Goal: Find specific page/section: Find specific page/section

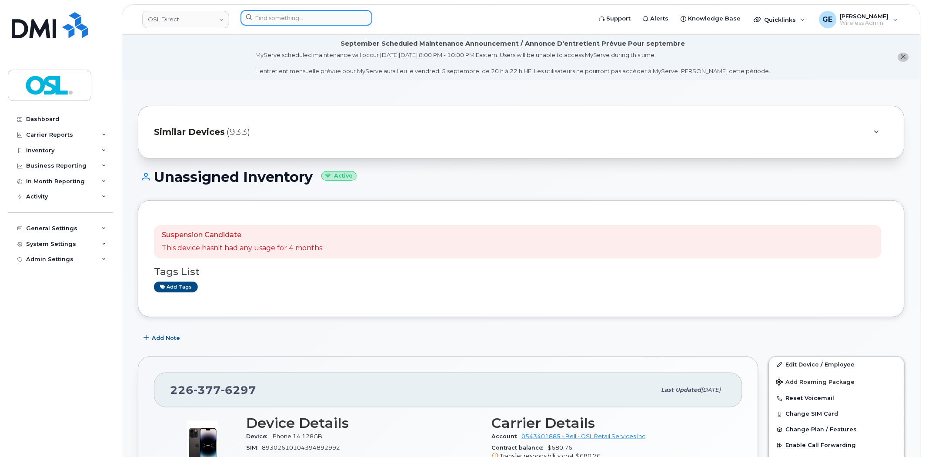
click at [288, 18] on input at bounding box center [307, 18] width 132 height 16
paste input "8196619983"
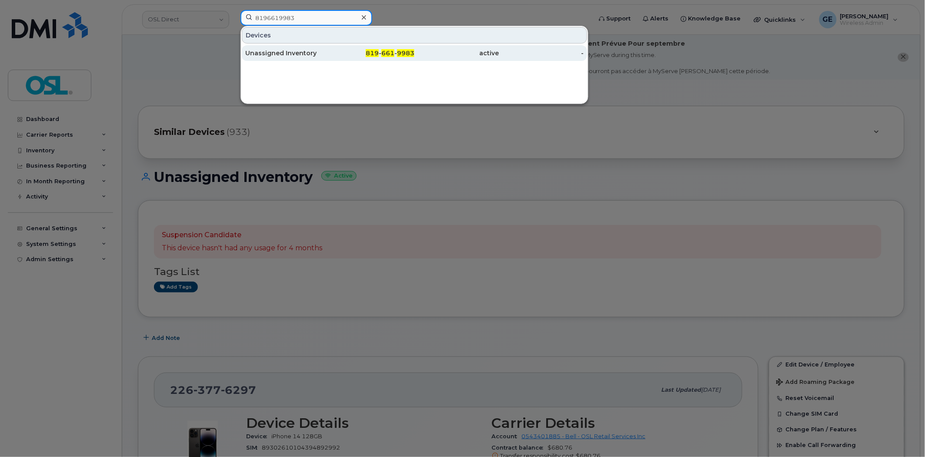
type input "8196619983"
click at [288, 50] on div "Unassigned Inventory" at bounding box center [287, 53] width 85 height 9
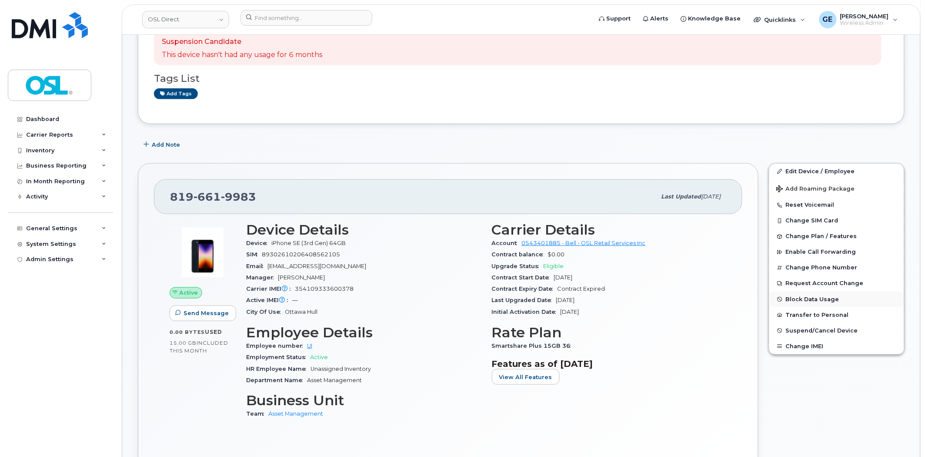
scroll to position [267, 0]
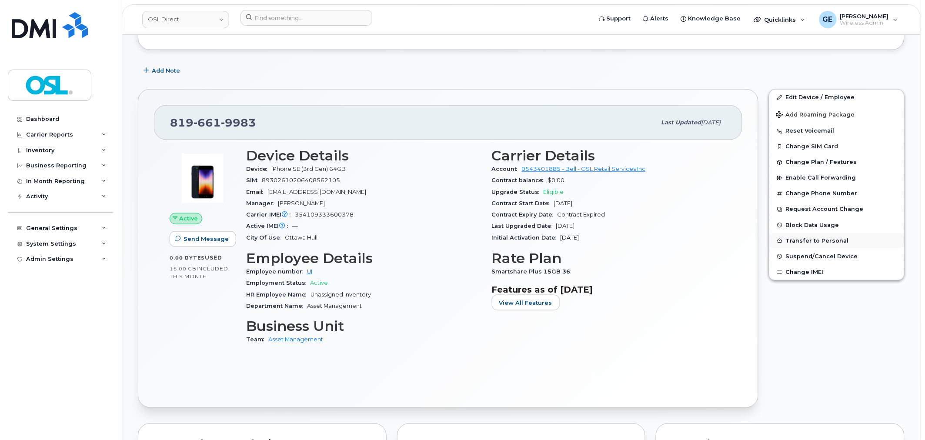
drag, startPoint x: 833, startPoint y: 0, endPoint x: 797, endPoint y: 245, distance: 247.1
click at [797, 245] on button "Transfer to Personal" at bounding box center [836, 241] width 135 height 16
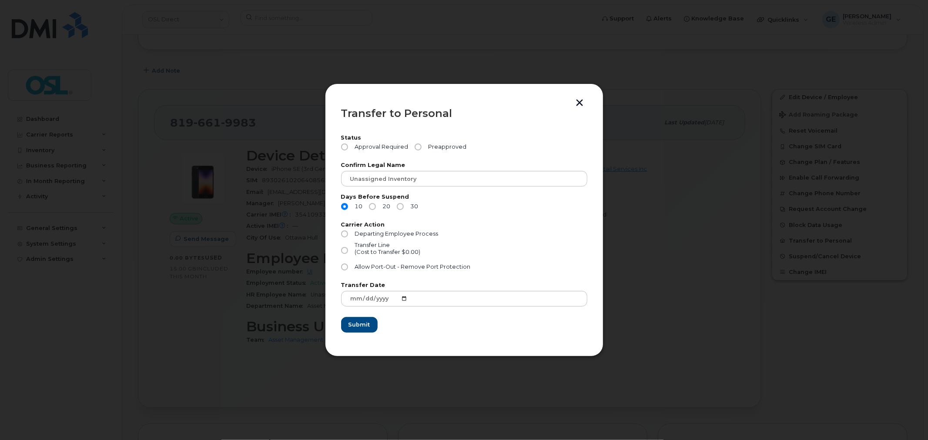
drag, startPoint x: 774, startPoint y: 89, endPoint x: 754, endPoint y: 70, distance: 27.7
click at [773, 89] on div at bounding box center [464, 220] width 928 height 440
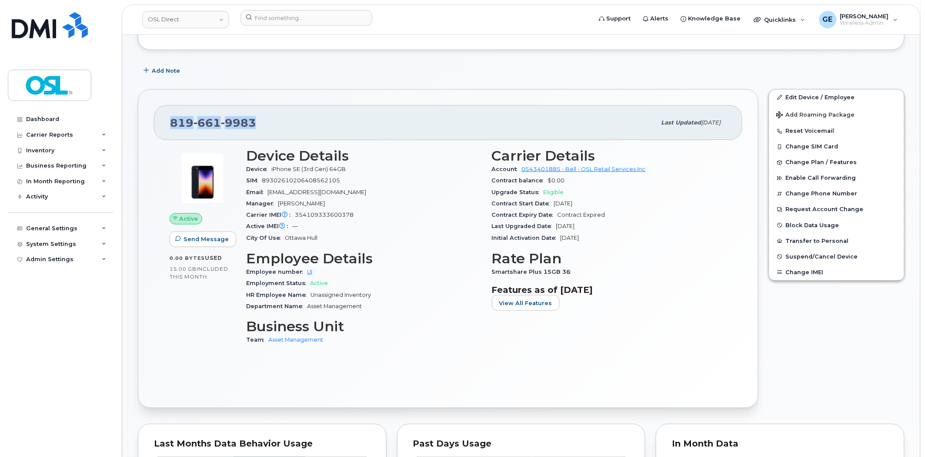
drag, startPoint x: 298, startPoint y: 120, endPoint x: 160, endPoint y: 122, distance: 138.8
click at [160, 122] on div "819 661 9983 Last updated May 12, 2025" at bounding box center [448, 122] width 588 height 35
copy span "819 661 9983"
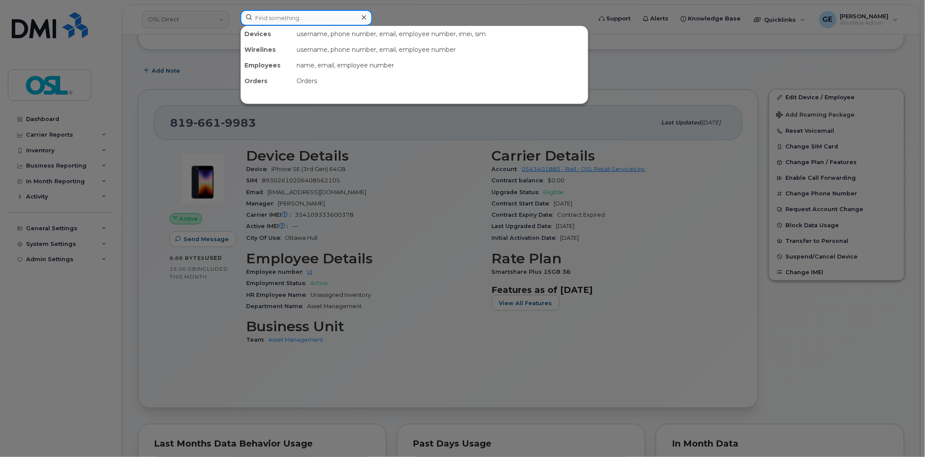
click at [271, 17] on input at bounding box center [307, 18] width 132 height 16
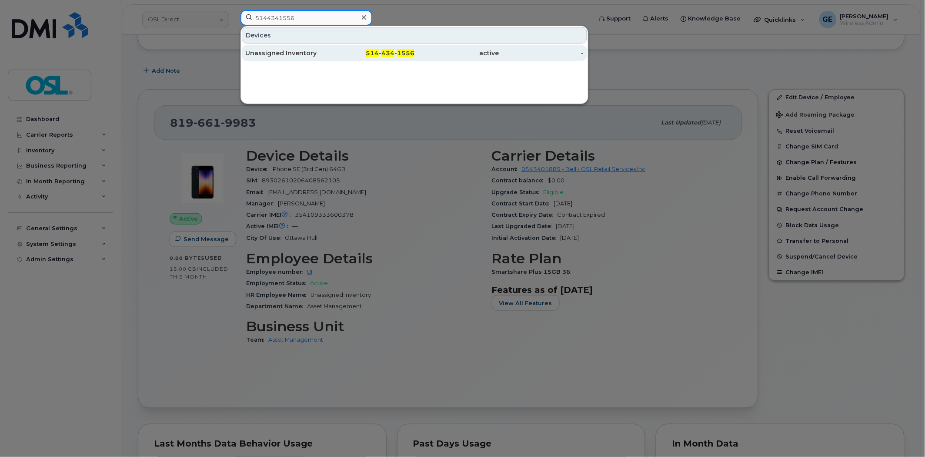
type input "5144341556"
click at [320, 53] on div "Unassigned Inventory" at bounding box center [287, 53] width 85 height 9
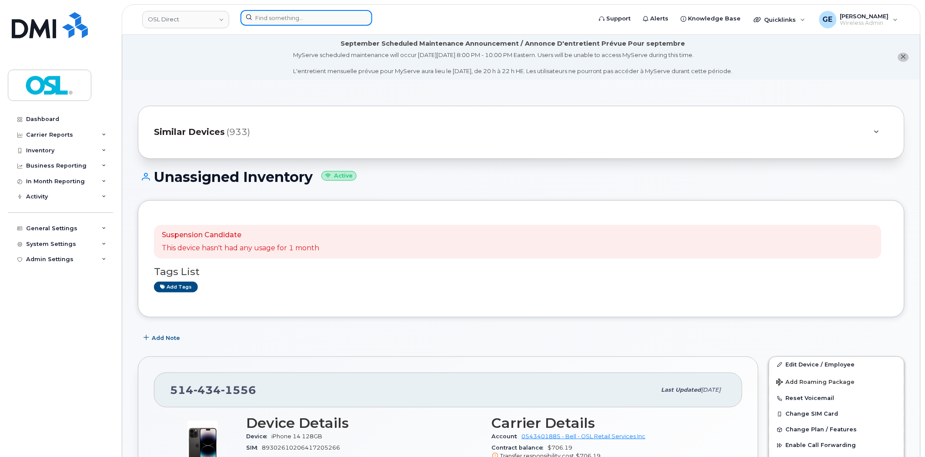
click at [344, 14] on input at bounding box center [307, 18] width 132 height 16
paste input "4383425719"
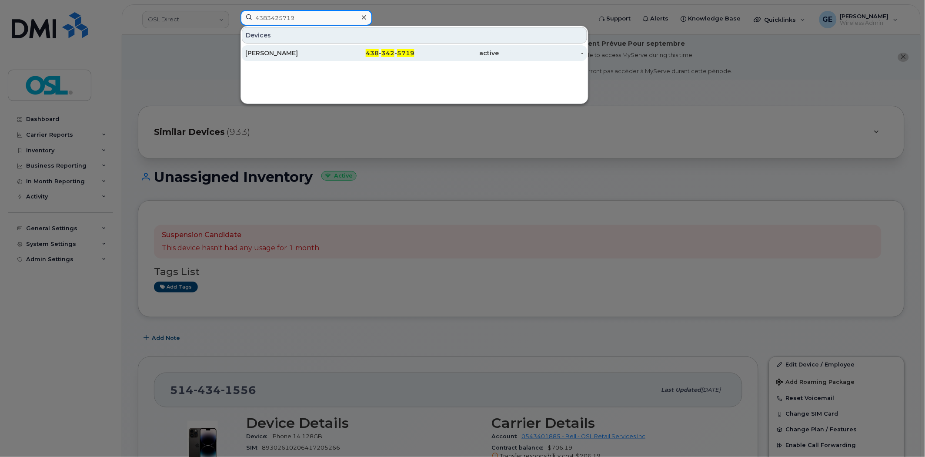
type input "4383425719"
drag, startPoint x: 297, startPoint y: 49, endPoint x: 351, endPoint y: 57, distance: 54.5
click at [297, 49] on div "Sofiane Bentehami" at bounding box center [287, 53] width 85 height 9
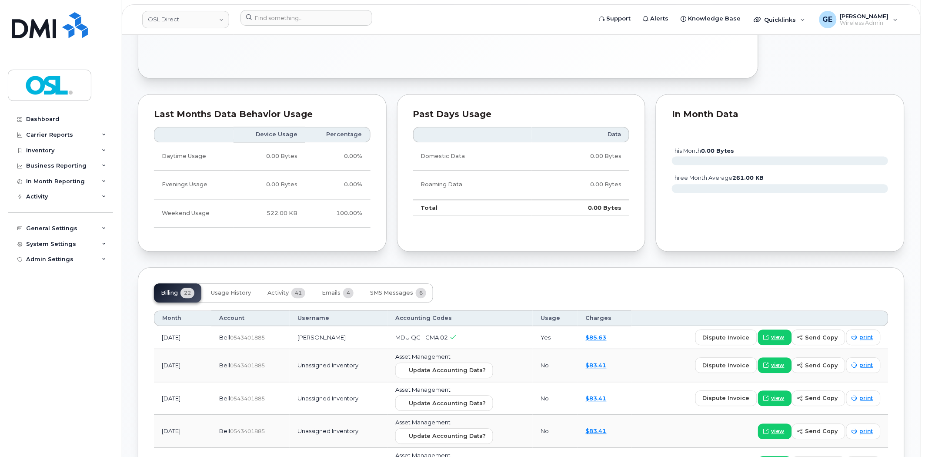
scroll to position [676, 0]
